Goal: Transaction & Acquisition: Obtain resource

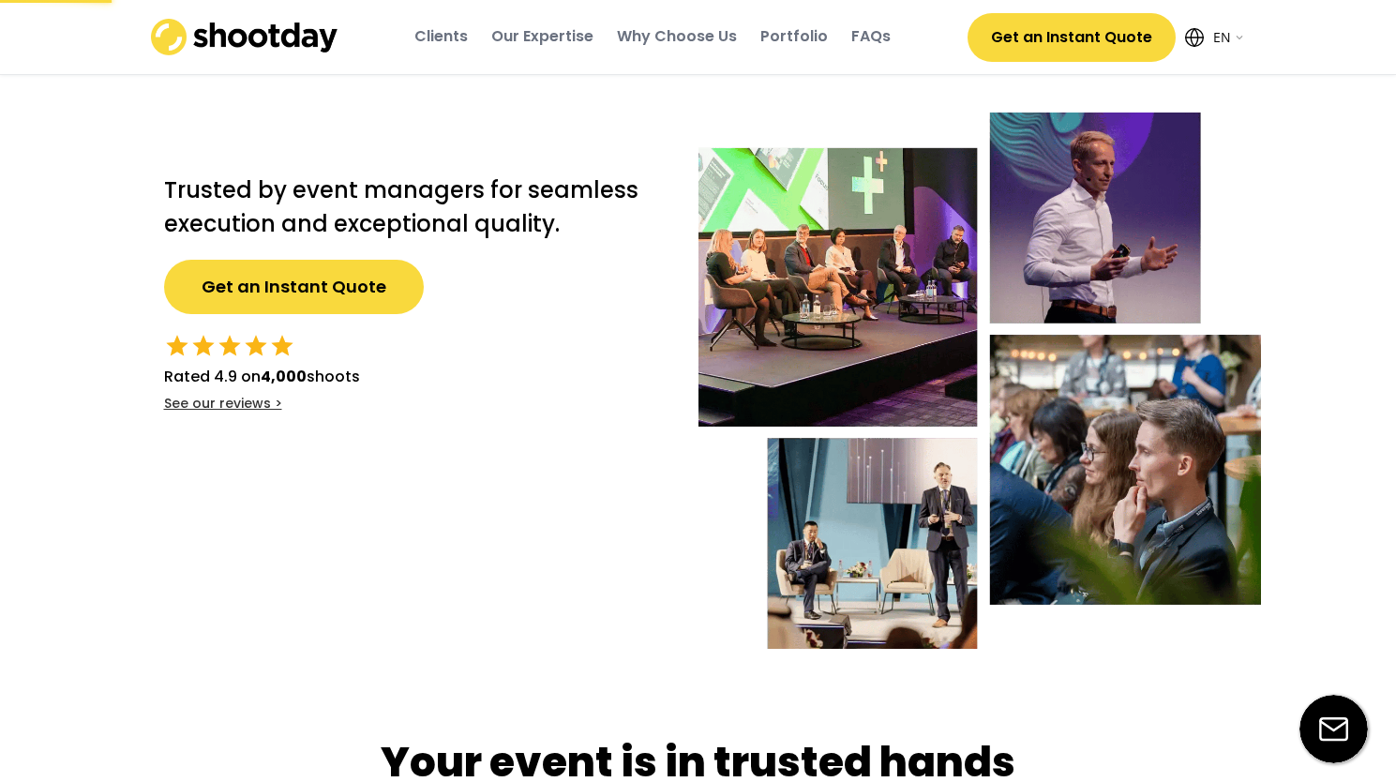
select select ""en""
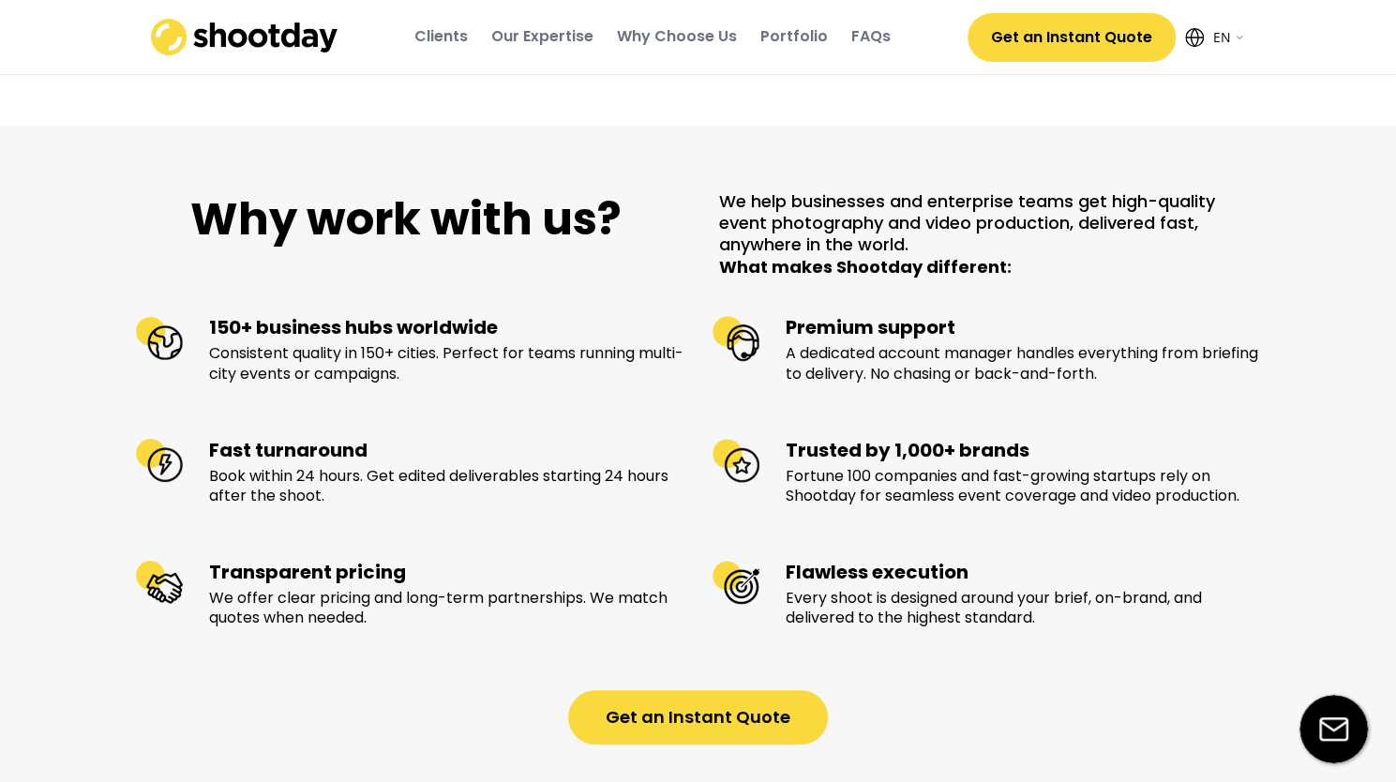
scroll to position [695, 0]
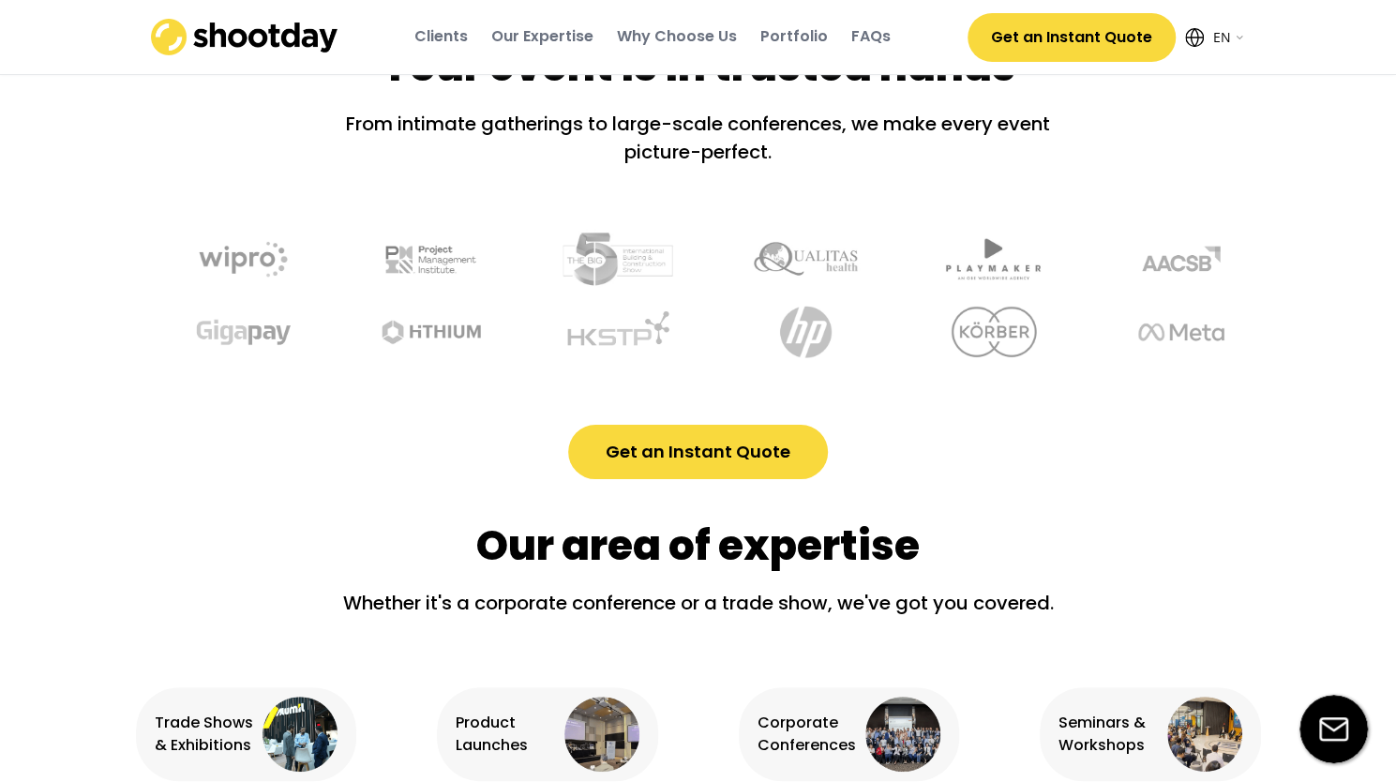
click at [1088, 32] on button "Get an Instant Quote" at bounding box center [1071, 37] width 208 height 49
